Goal: Task Accomplishment & Management: Use online tool/utility

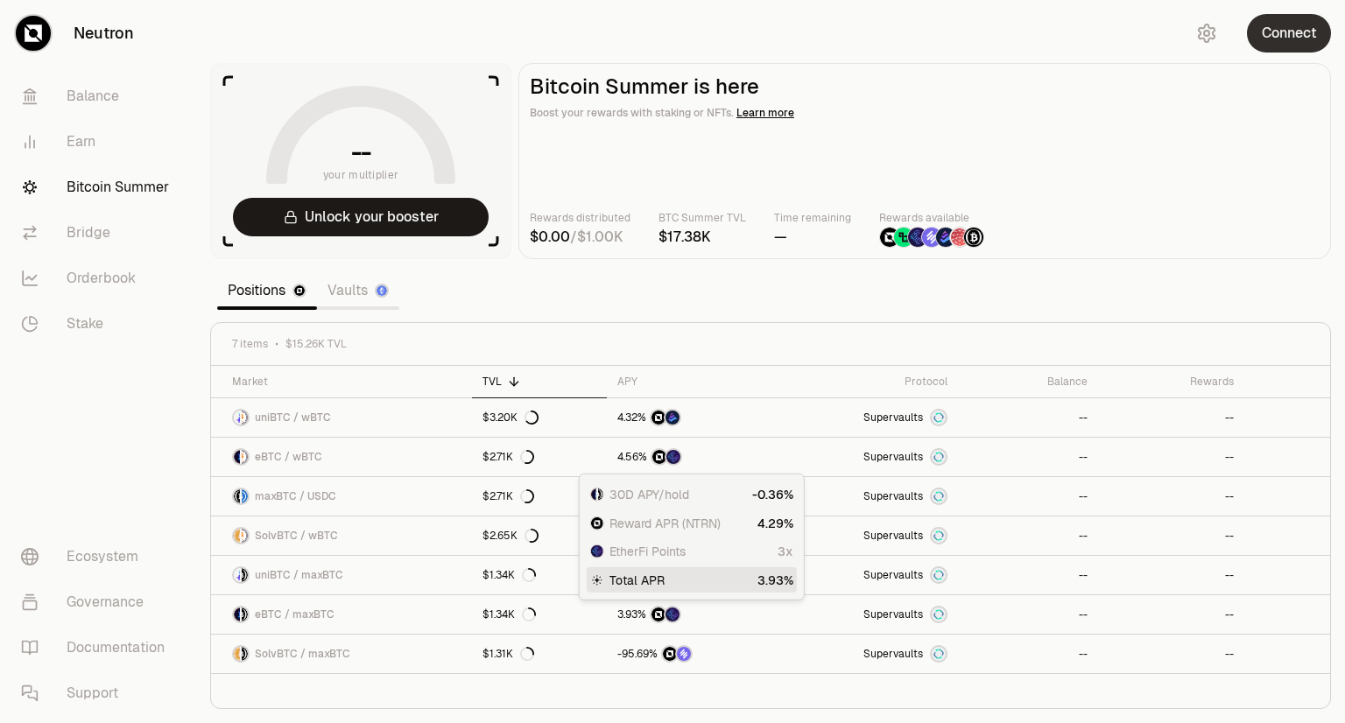
click at [1285, 47] on button "Connect" at bounding box center [1289, 33] width 84 height 39
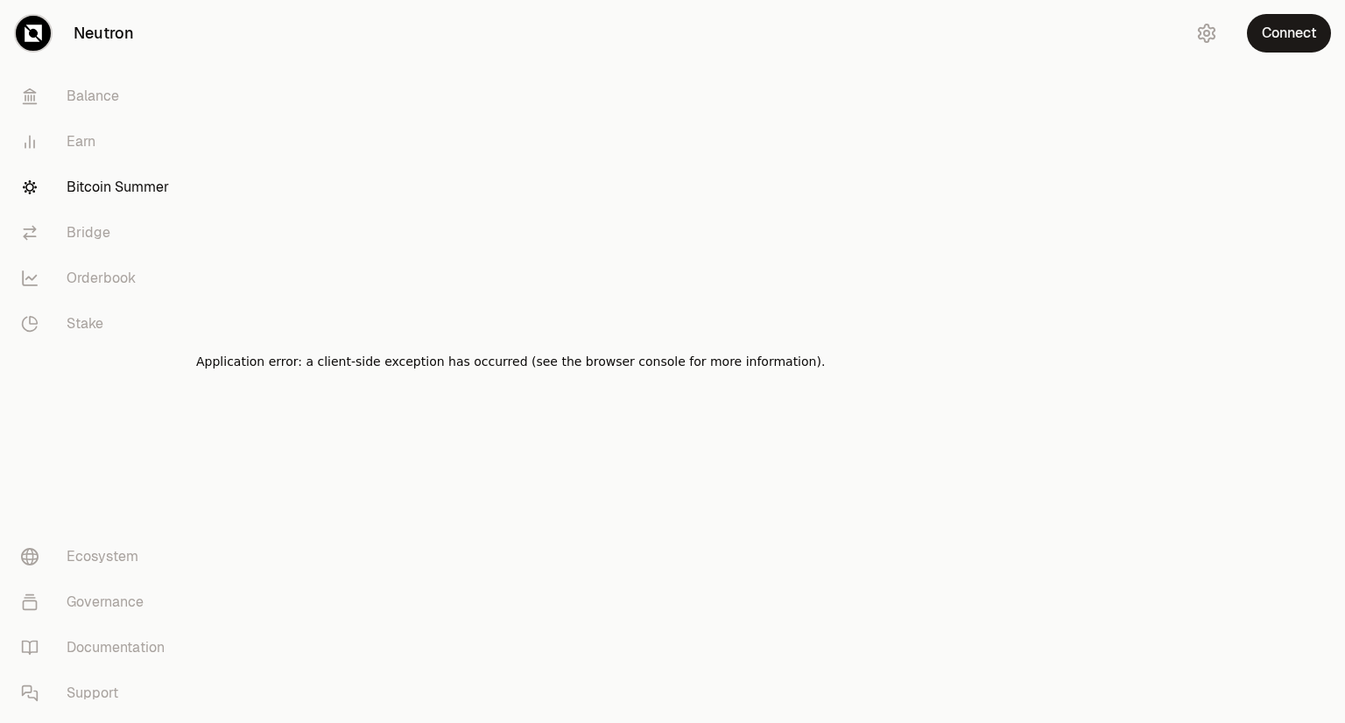
click at [151, 195] on link "Bitcoin Summer" at bounding box center [98, 188] width 182 height 46
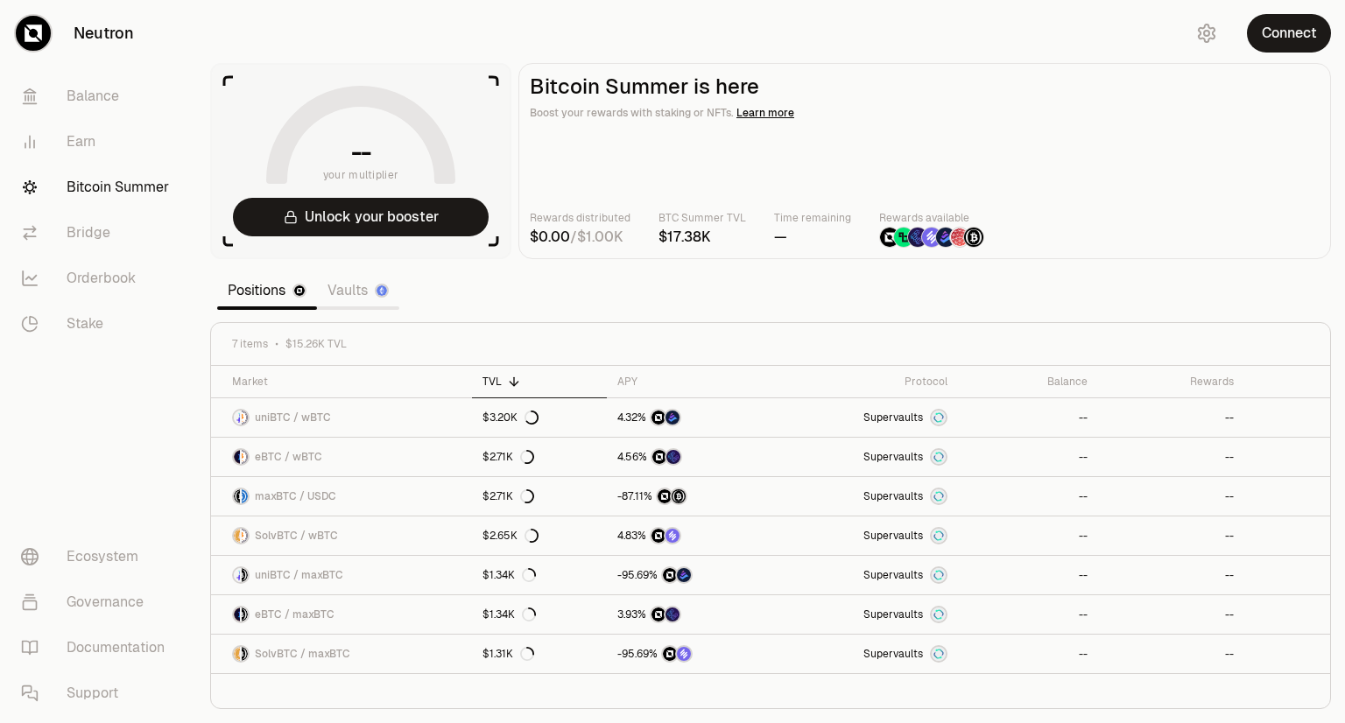
click at [346, 298] on link "Vaults" at bounding box center [358, 290] width 82 height 35
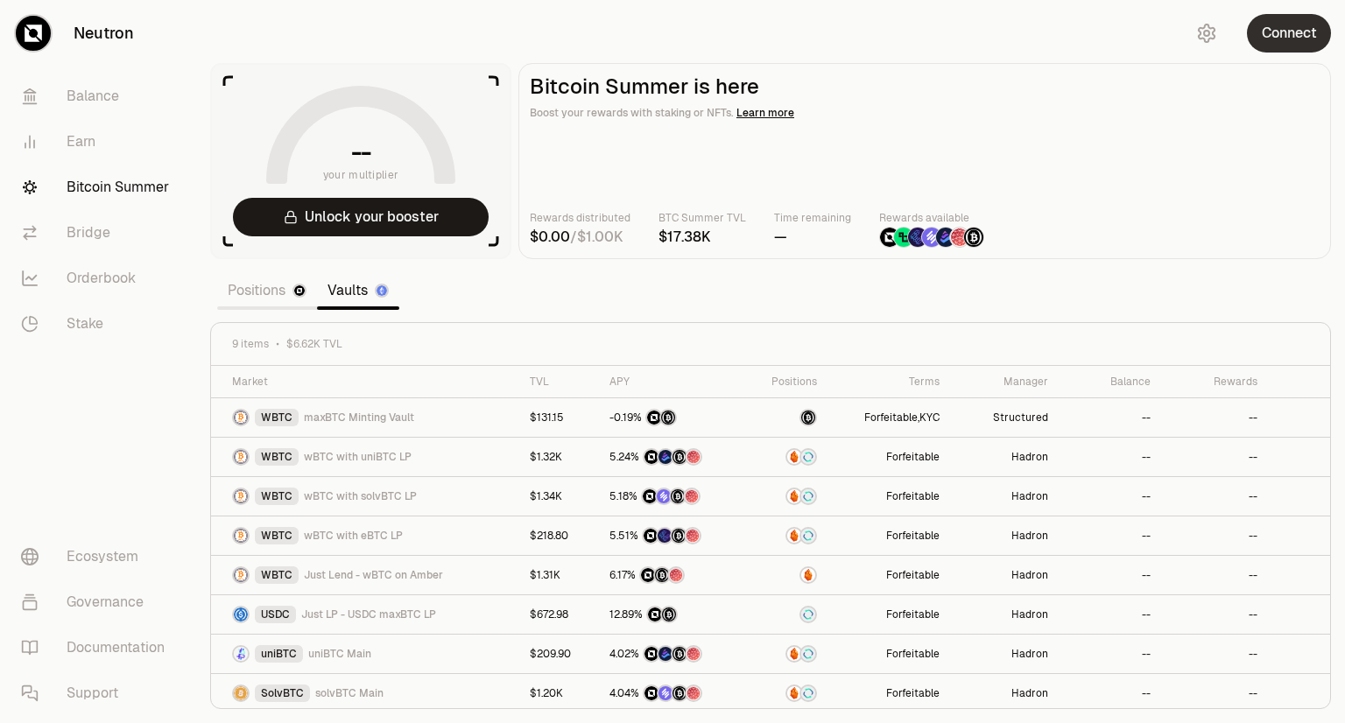
click at [1310, 39] on button "Connect" at bounding box center [1289, 33] width 84 height 39
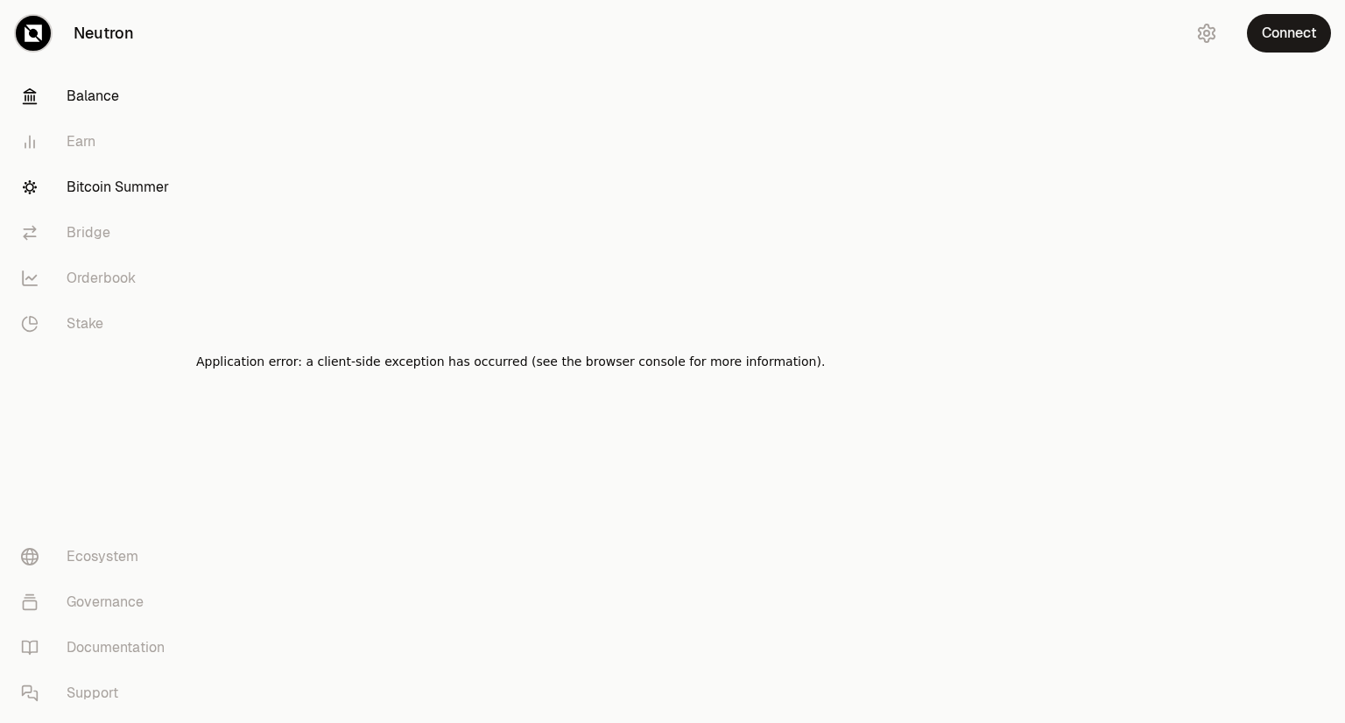
click at [85, 95] on link "Balance" at bounding box center [98, 97] width 182 height 46
